Goal: Information Seeking & Learning: Find specific fact

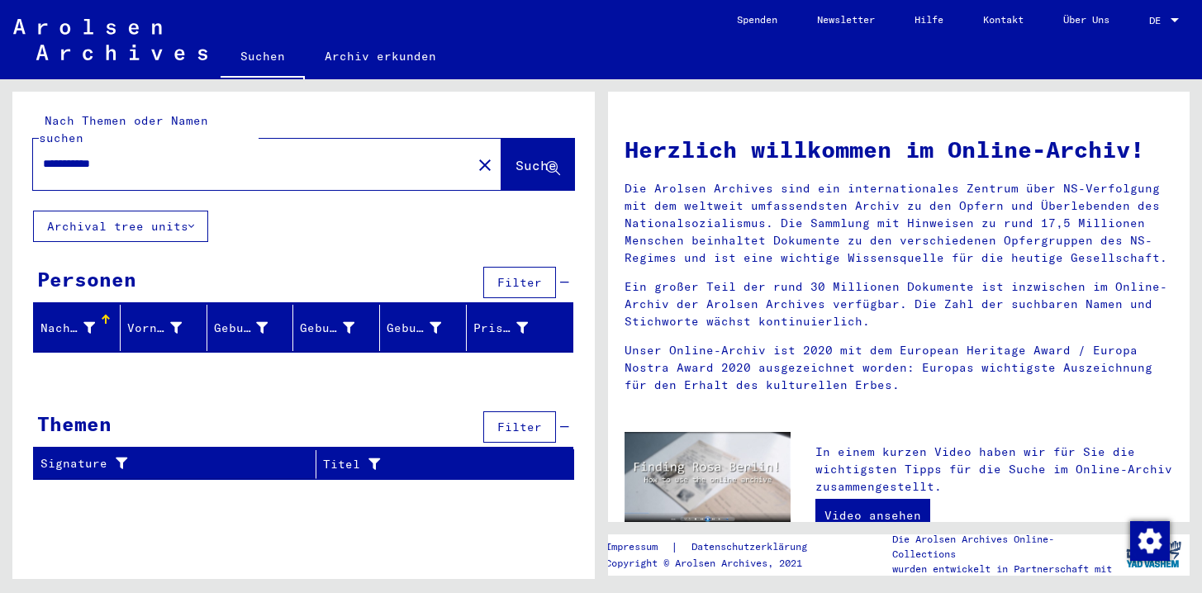
click at [123, 155] on input "**********" at bounding box center [247, 163] width 409 height 17
paste input "text"
type input "*******"
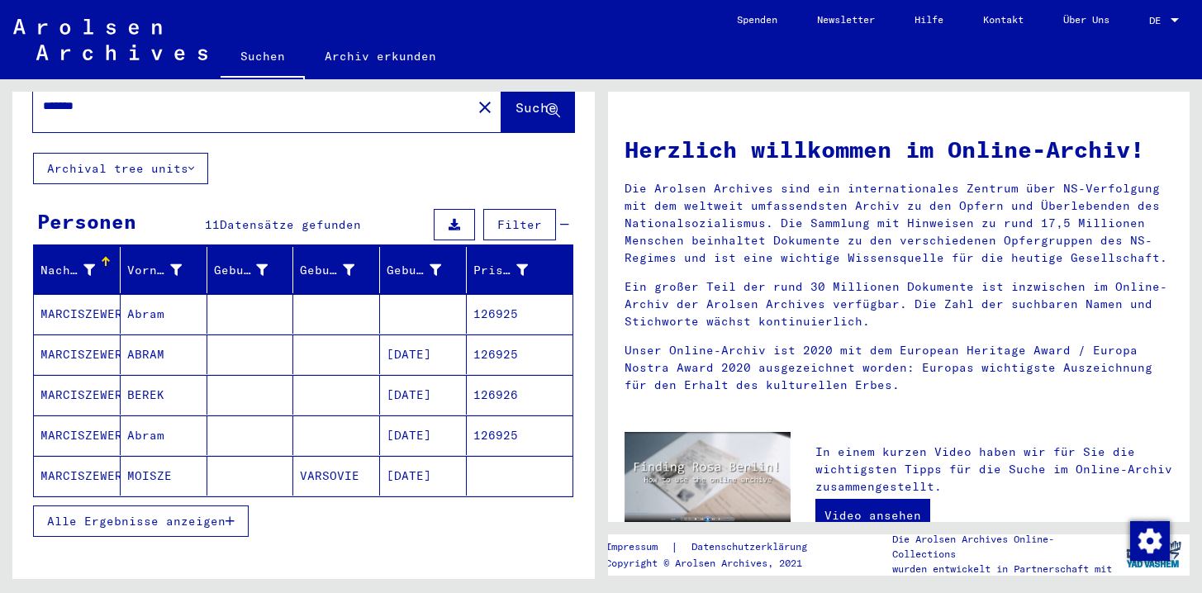
scroll to position [72, 0]
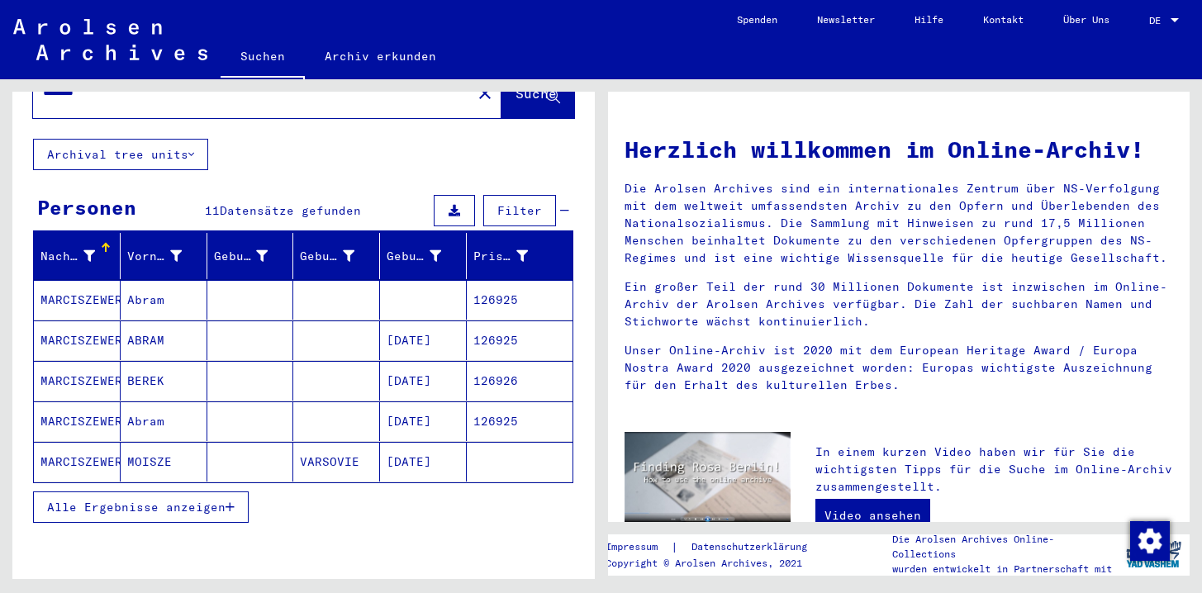
click at [329, 444] on mat-cell "VARSOVIE" at bounding box center [336, 462] width 87 height 40
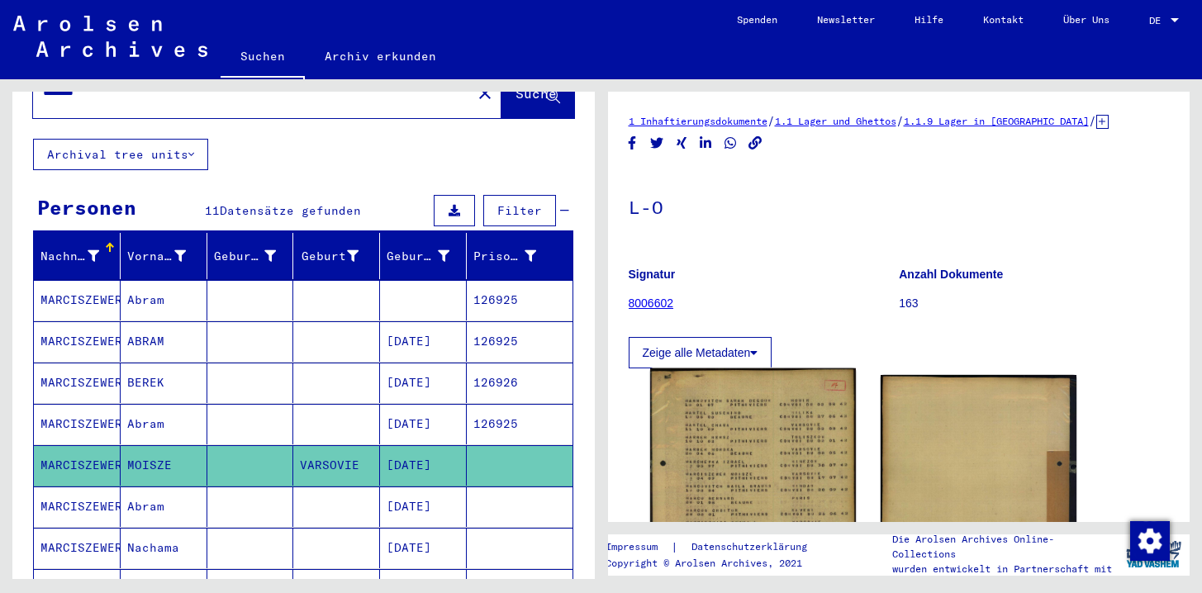
click at [751, 456] on img at bounding box center [753, 504] width 206 height 273
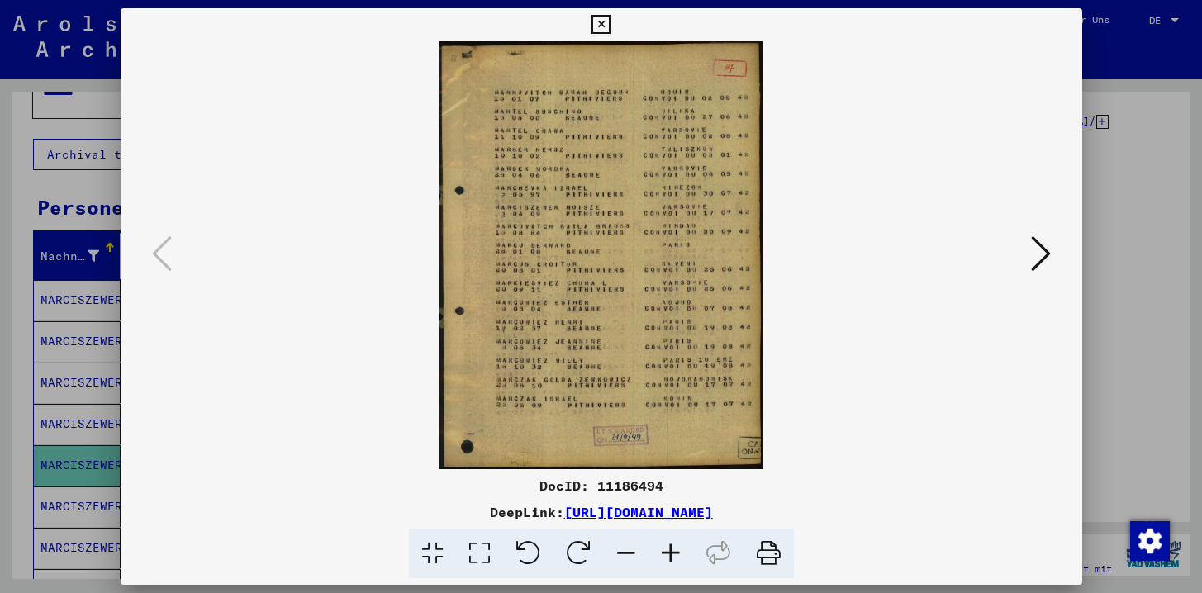
click at [606, 24] on icon at bounding box center [600, 25] width 19 height 20
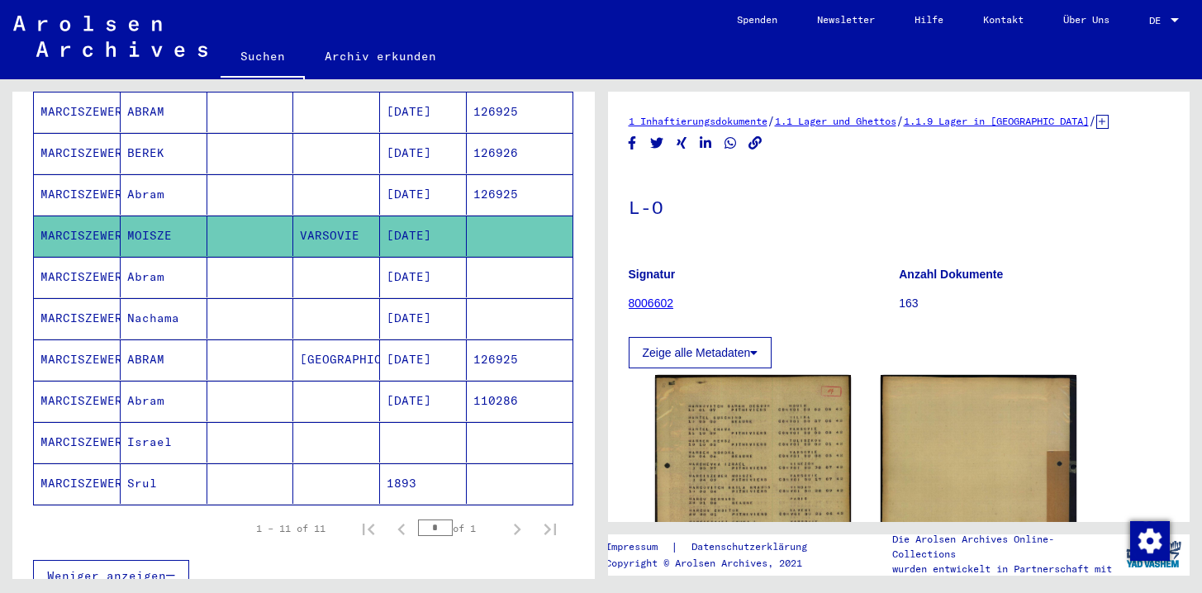
scroll to position [354, 0]
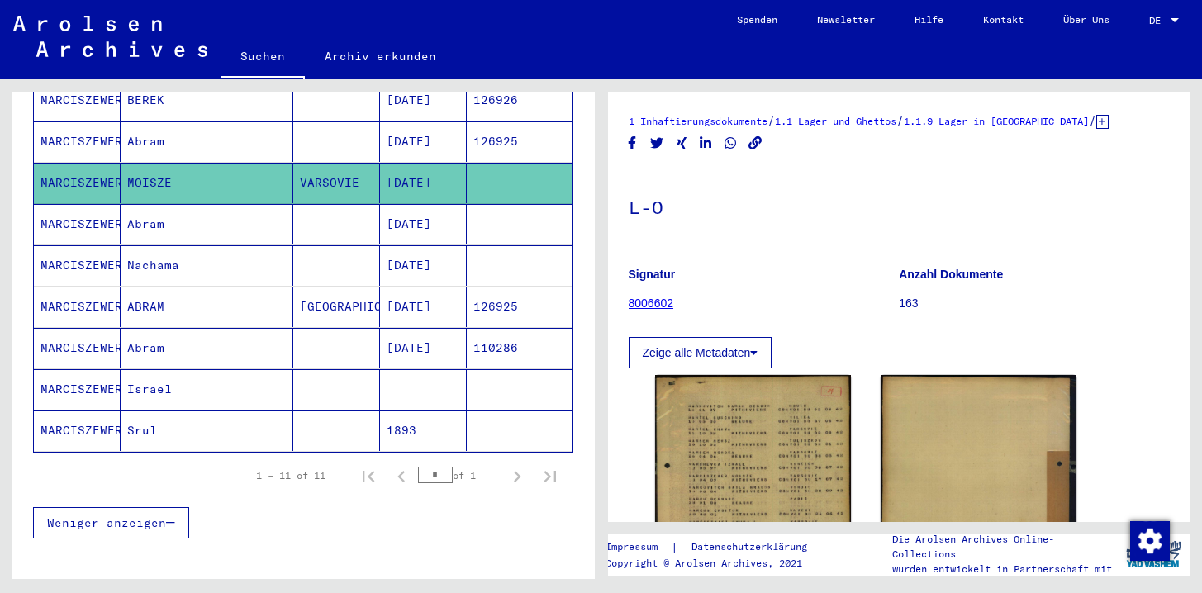
click at [330, 370] on mat-cell at bounding box center [336, 389] width 87 height 40
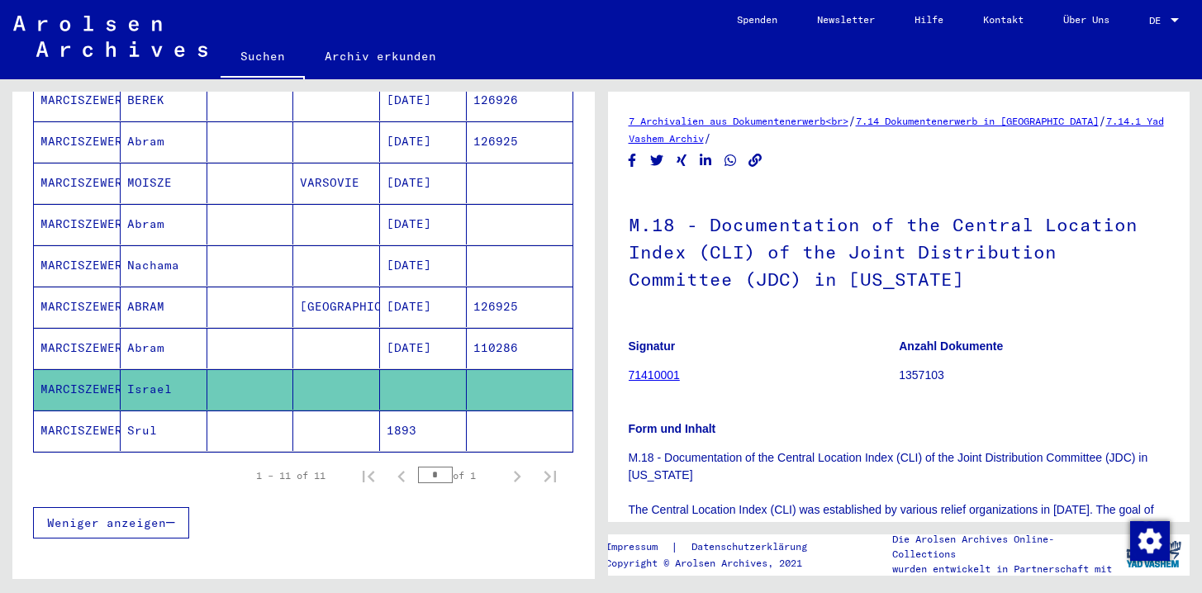
click at [341, 411] on mat-cell at bounding box center [336, 431] width 87 height 40
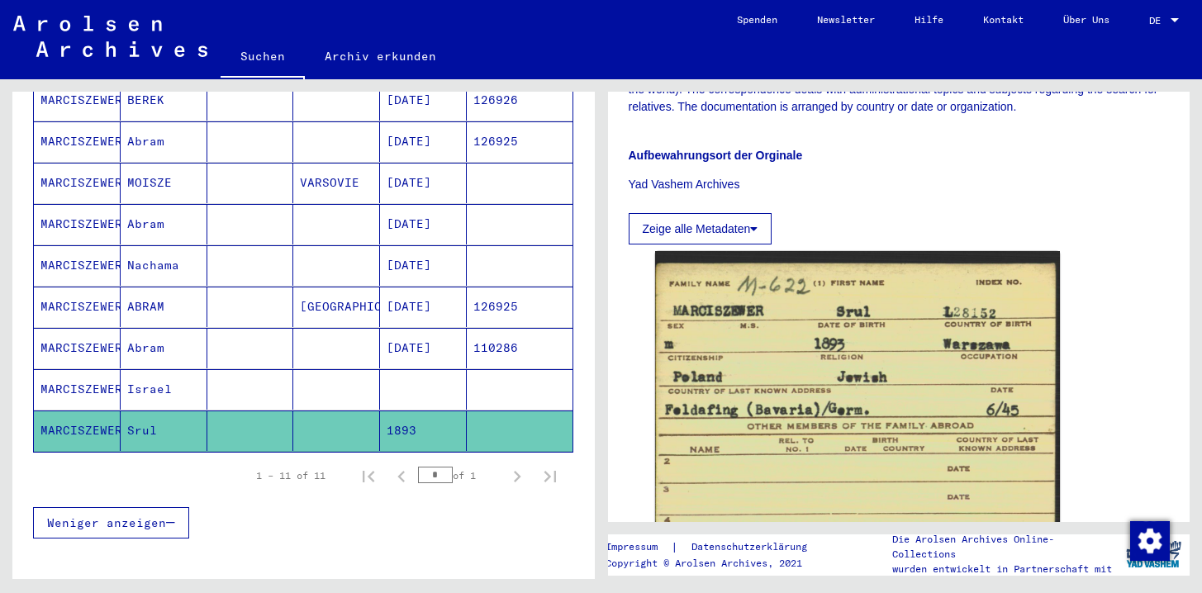
scroll to position [780, 0]
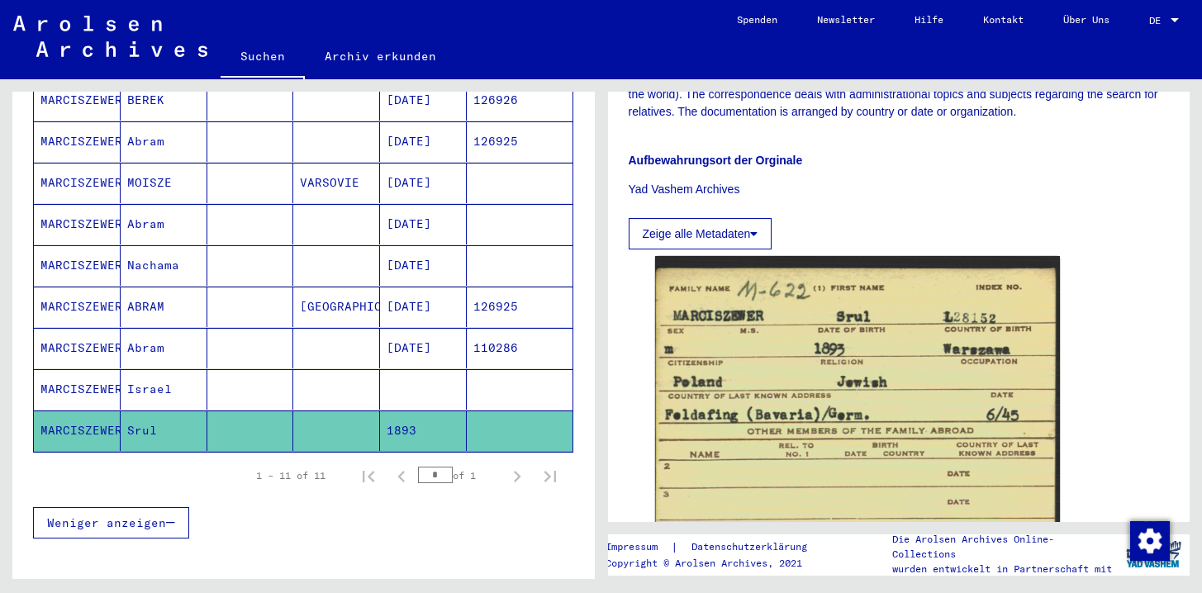
click at [468, 338] on mat-cell "110286" at bounding box center [520, 348] width 106 height 40
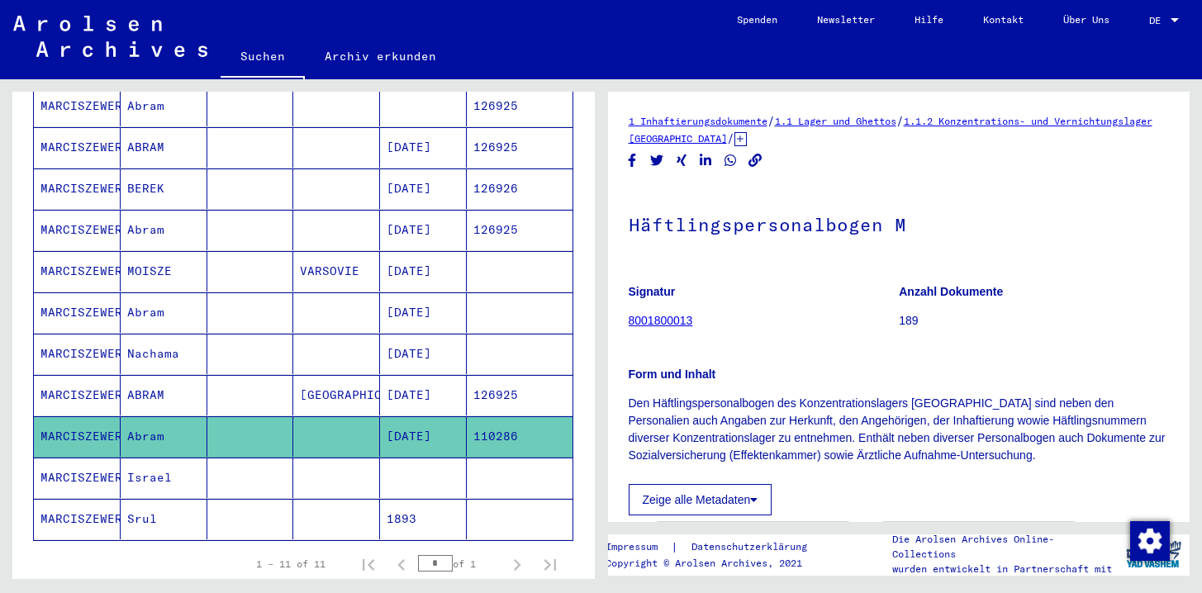
scroll to position [223, 0]
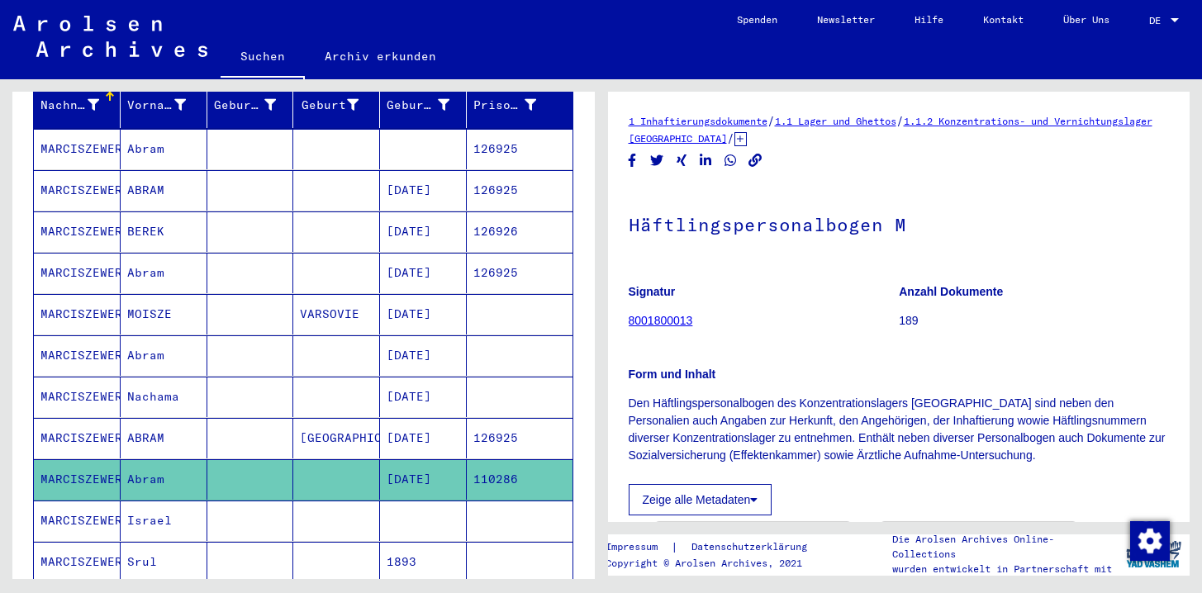
click at [427, 305] on mat-cell "[DATE]" at bounding box center [423, 314] width 87 height 40
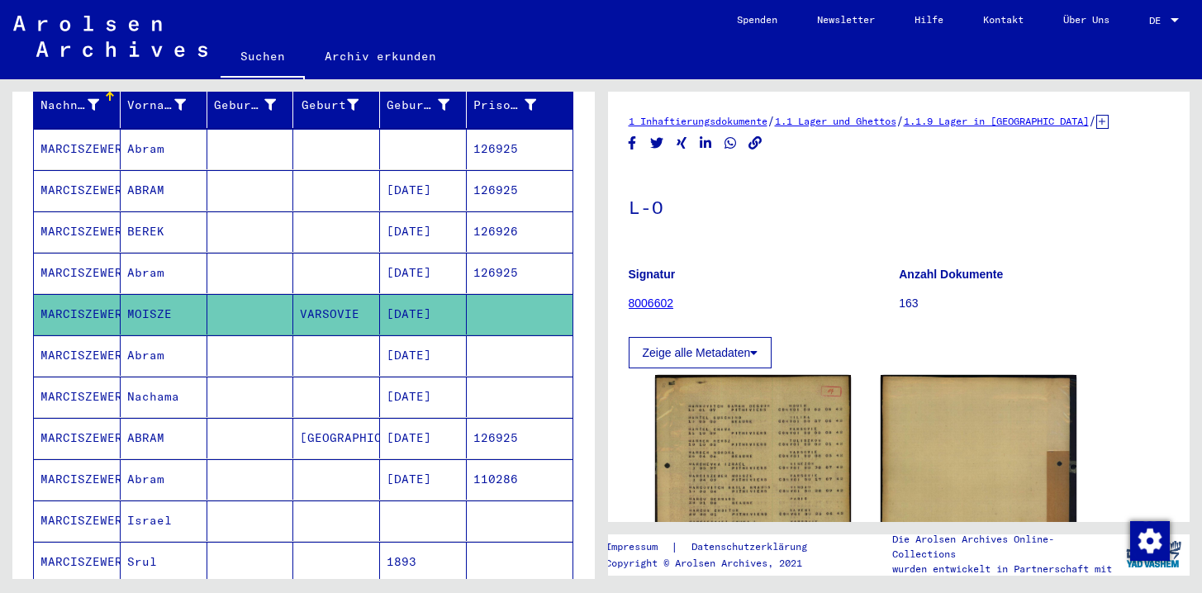
click at [649, 410] on div "DocID: 11186494 DocID: 11186494" at bounding box center [898, 511] width 501 height 287
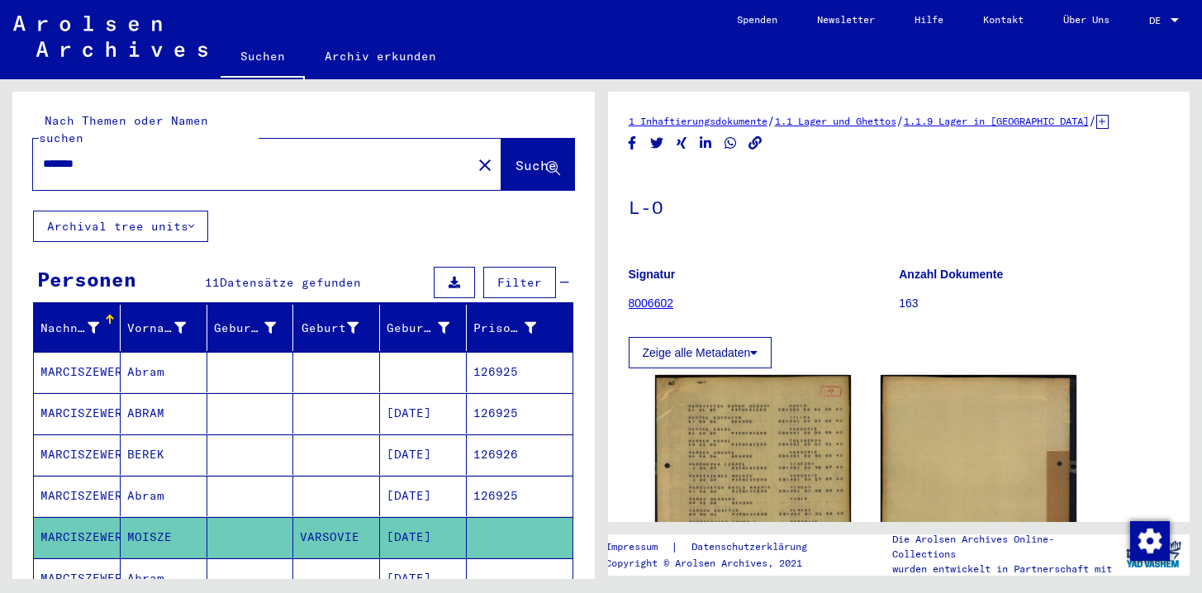
click at [126, 156] on div "*******" at bounding box center [247, 163] width 429 height 37
copy yv-its-search-home "close Suche Archival tree units"
